Goal: Task Accomplishment & Management: Manage account settings

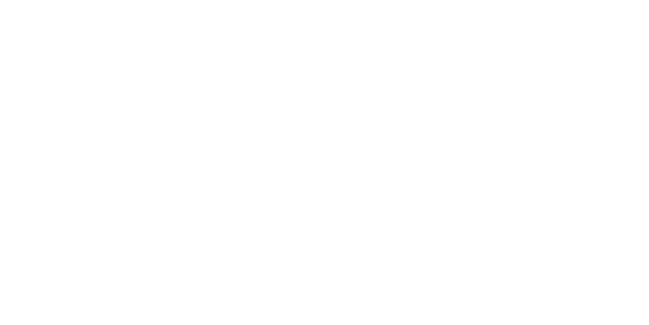
click at [372, 183] on div at bounding box center [432, 177] width 432 height 297
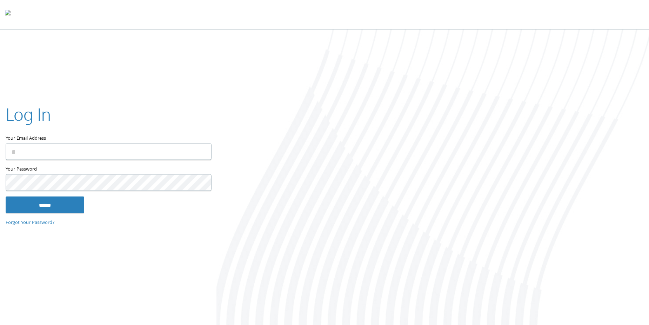
click at [24, 148] on input "Your Email Address" at bounding box center [109, 151] width 206 height 16
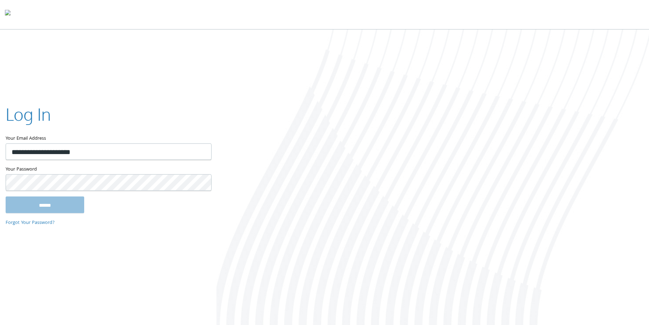
type input "**********"
click at [57, 203] on input "******" at bounding box center [45, 204] width 79 height 17
